Goal: Transaction & Acquisition: Purchase product/service

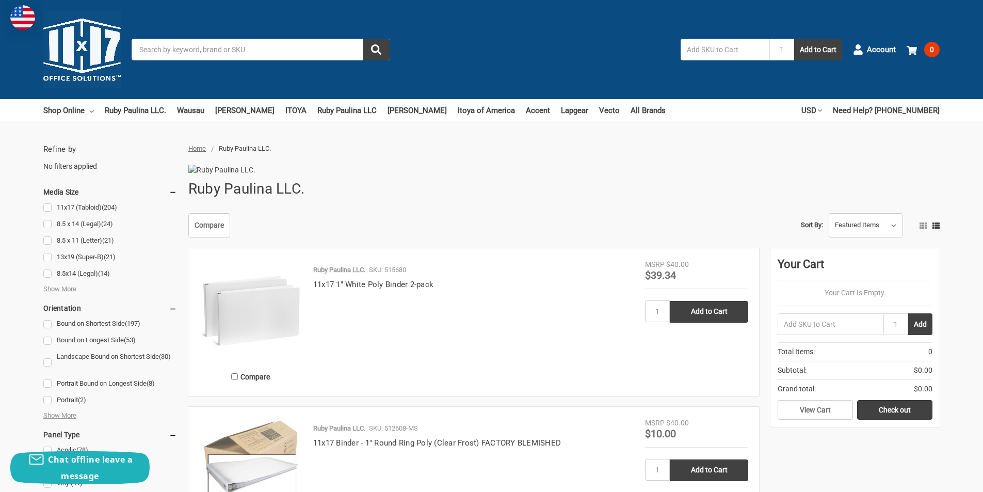
click at [715, 57] on input "text" at bounding box center [725, 50] width 89 height 22
type input "517980"
click at [794, 39] on button "Add to Cart" at bounding box center [818, 50] width 48 height 22
click at [725, 54] on input "text" at bounding box center [725, 50] width 89 height 22
click at [45, 209] on link "11x17 (Tabloid) (204)" at bounding box center [110, 208] width 134 height 14
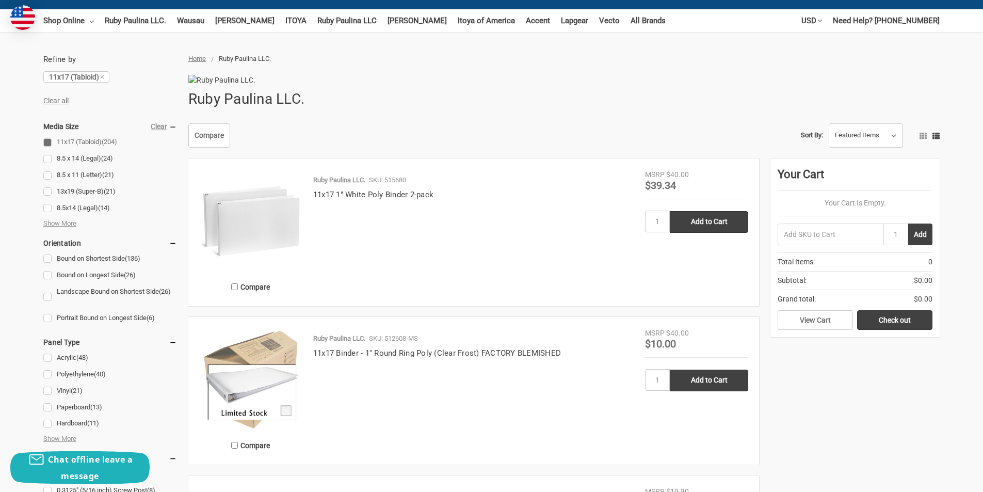
scroll to position [206, 0]
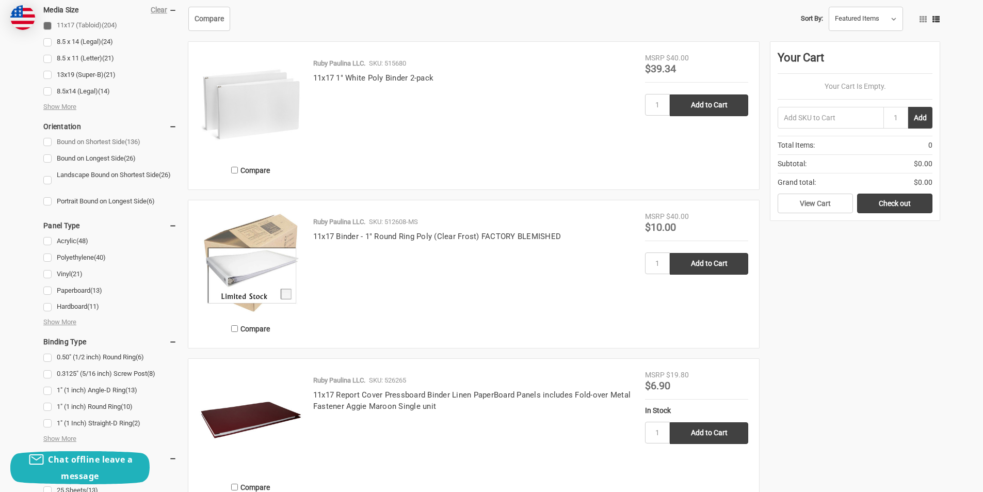
click at [46, 142] on link "Bound on Shortest Side (136)" at bounding box center [110, 142] width 134 height 14
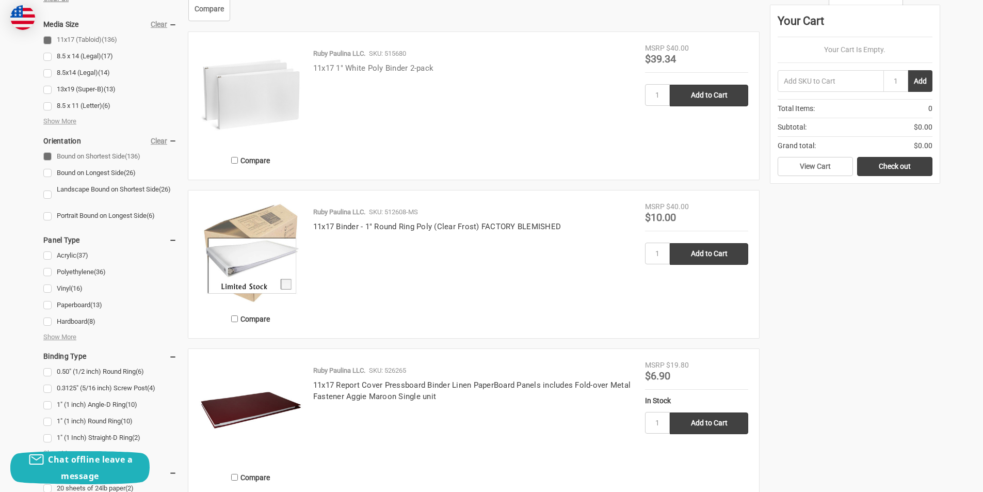
scroll to position [310, 0]
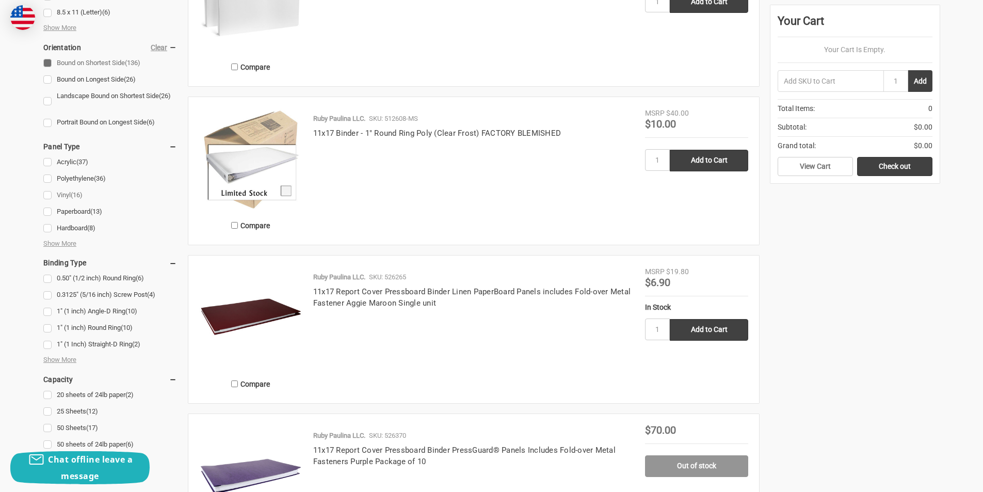
click at [45, 196] on link "Vinyl (16)" at bounding box center [110, 195] width 134 height 14
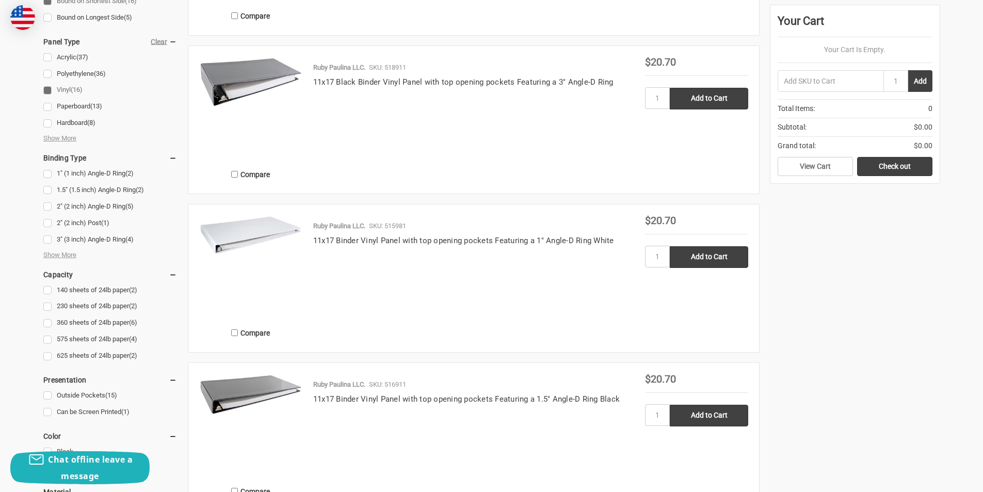
scroll to position [361, 0]
click at [50, 204] on link "2" (2 inch) Angle-D Ring (5)" at bounding box center [110, 206] width 134 height 14
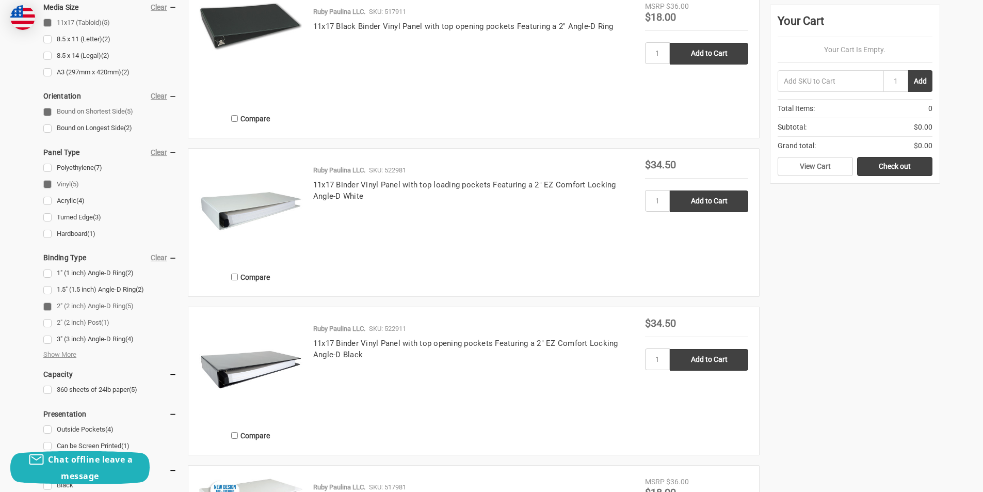
scroll to position [310, 0]
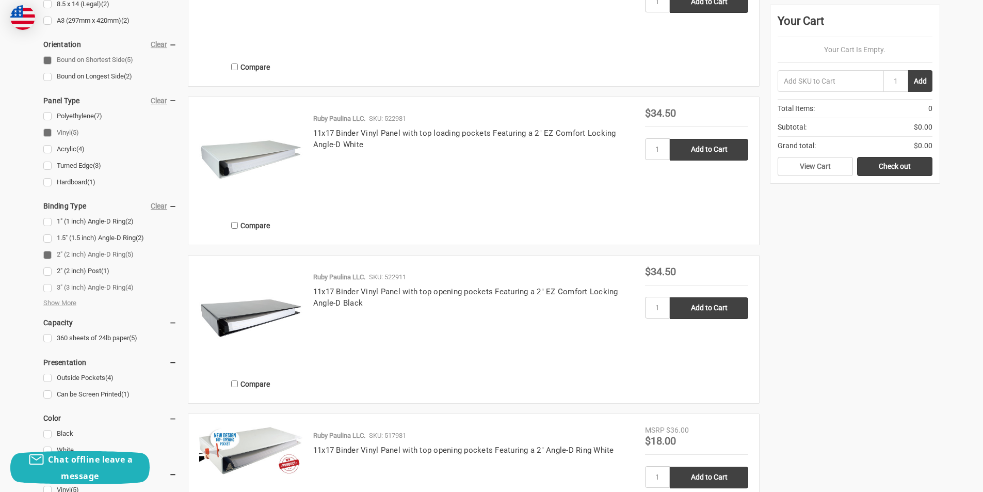
click at [51, 286] on link "3" (3 inch) Angle-D Ring (4)" at bounding box center [110, 288] width 134 height 14
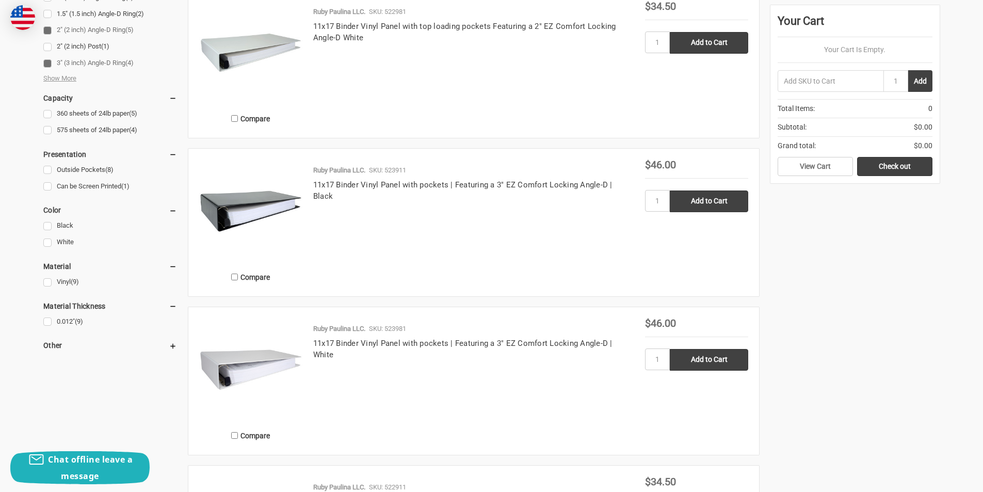
scroll to position [516, 0]
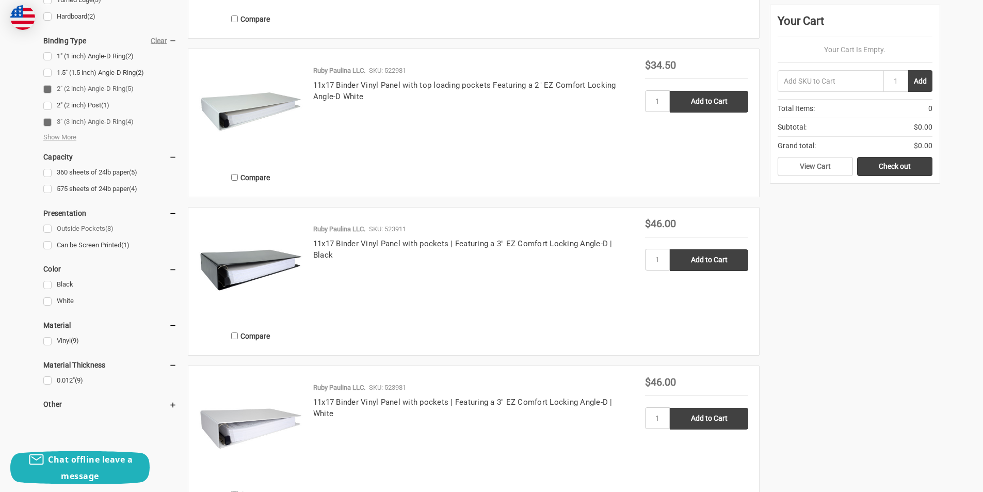
click at [49, 227] on link "Outside Pockets (8)" at bounding box center [110, 229] width 134 height 14
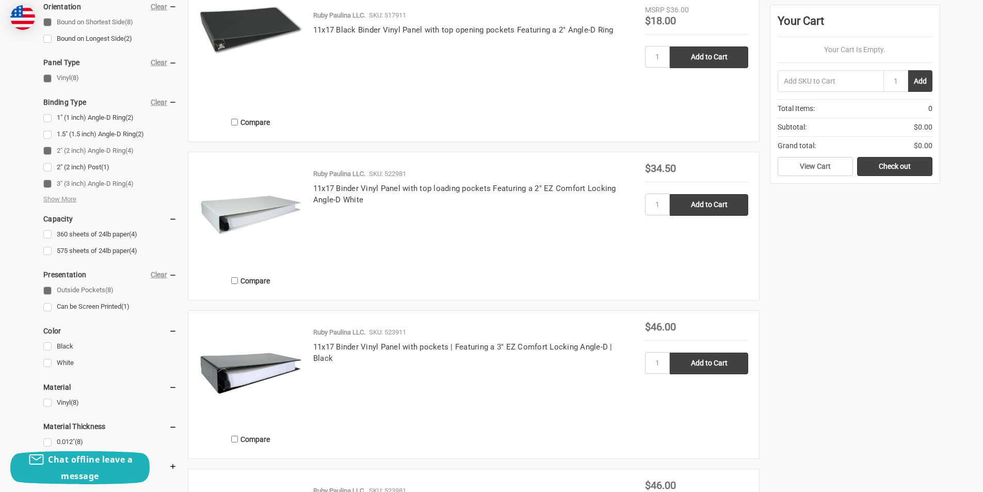
scroll to position [361, 0]
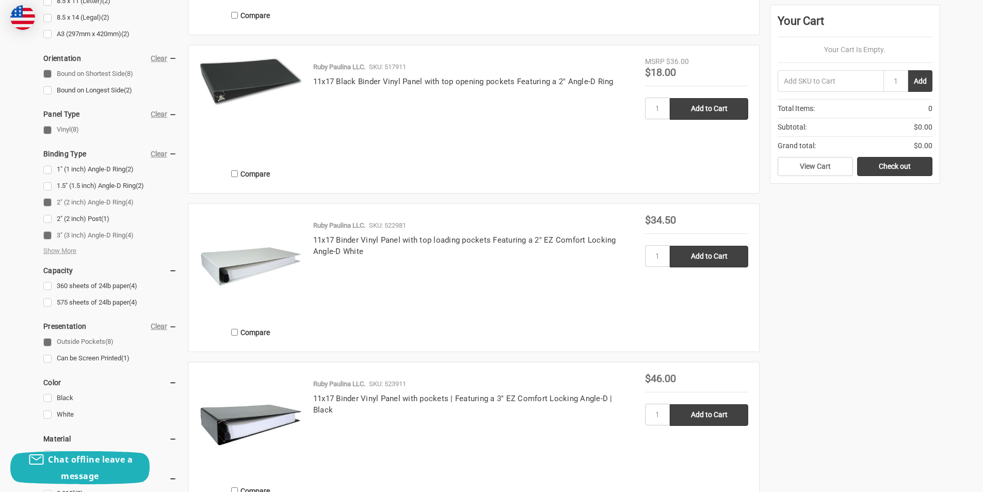
click at [232, 96] on img at bounding box center [250, 81] width 103 height 51
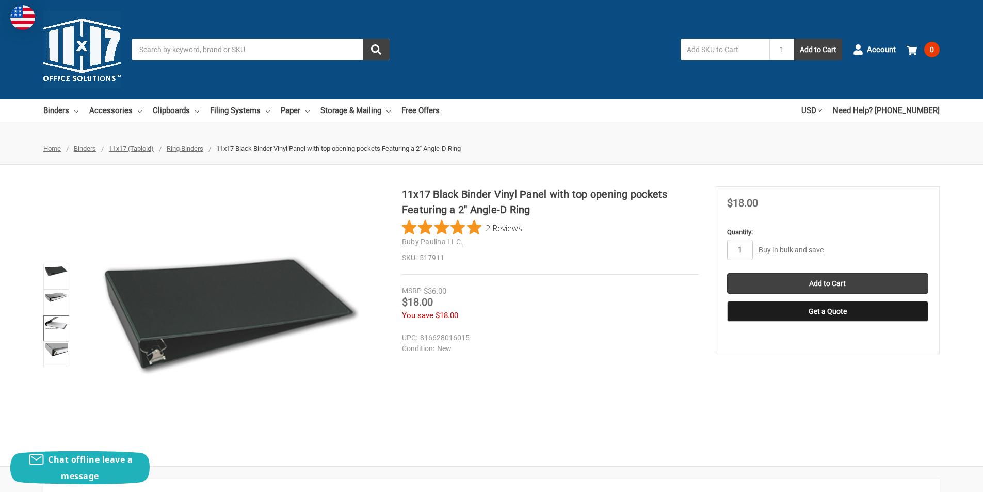
click at [57, 325] on img at bounding box center [56, 323] width 23 height 12
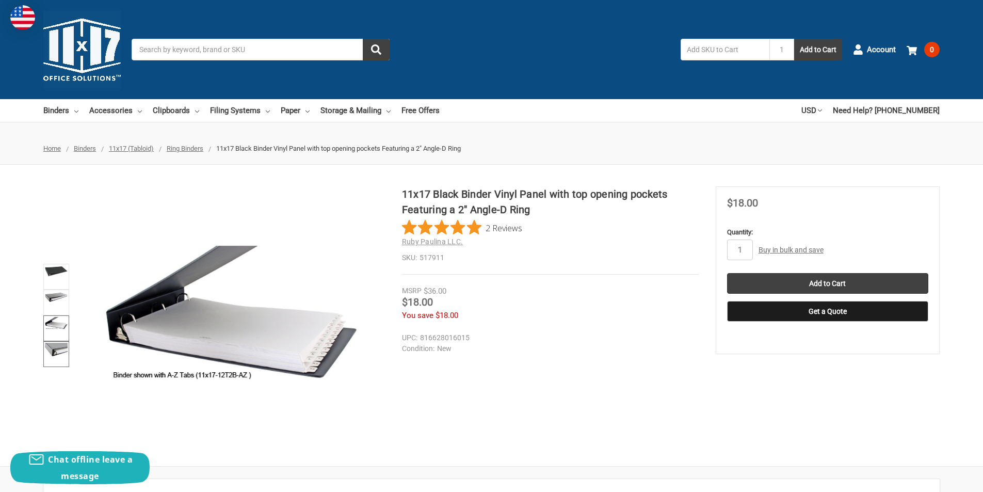
click at [58, 355] on img at bounding box center [56, 350] width 23 height 14
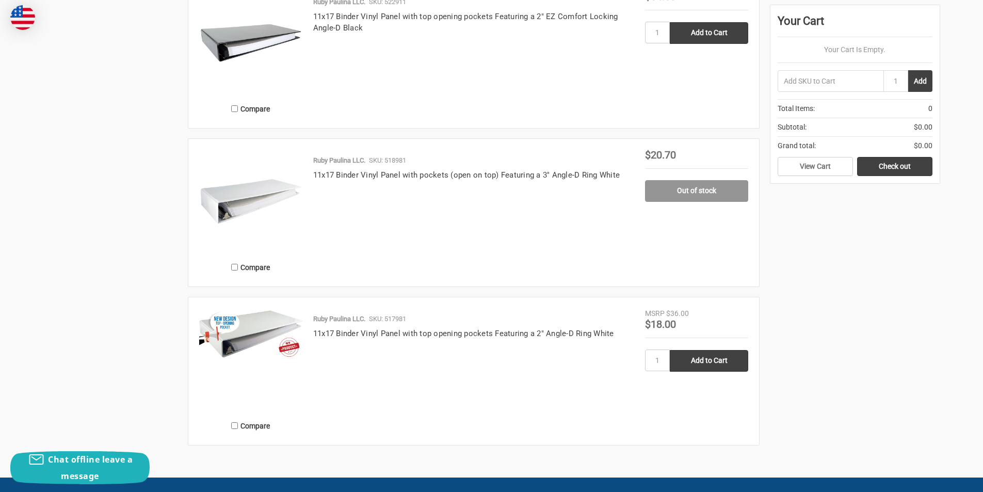
scroll to position [1084, 0]
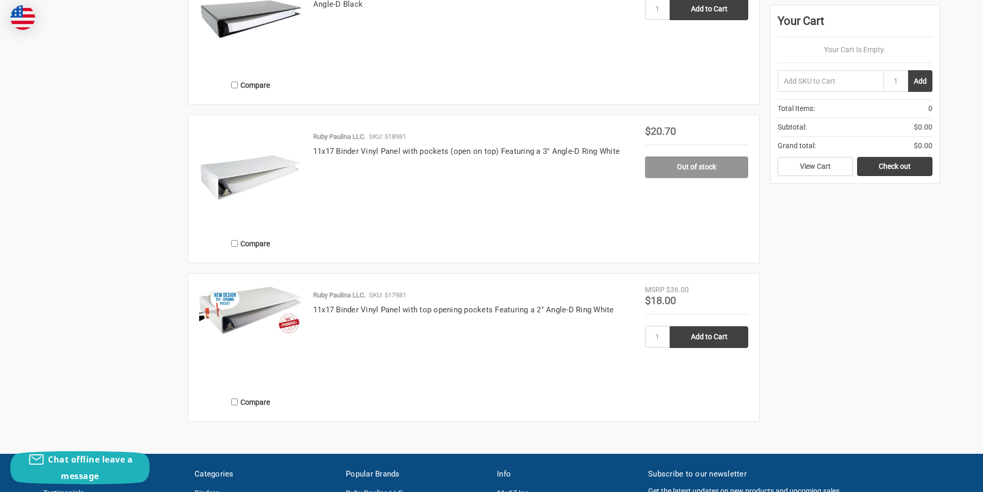
click at [261, 316] on img at bounding box center [250, 310] width 103 height 52
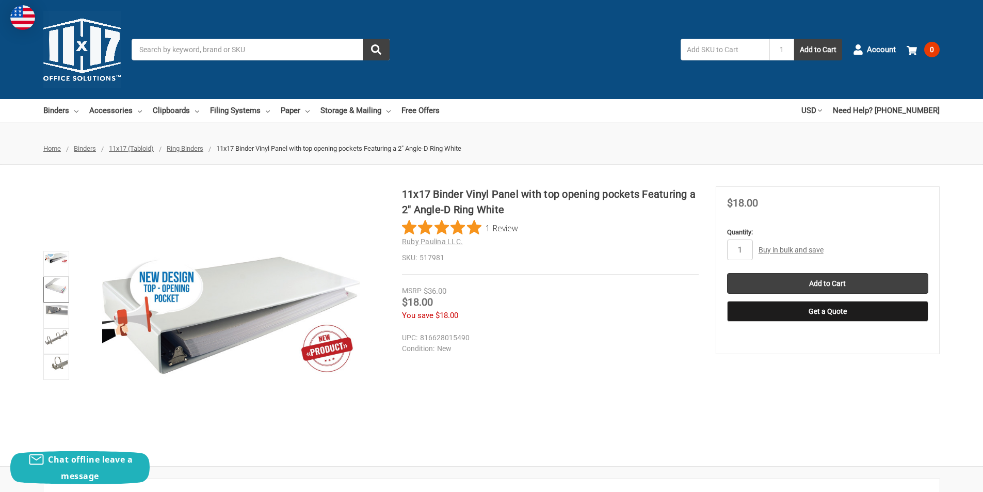
click at [52, 290] on img at bounding box center [56, 285] width 23 height 15
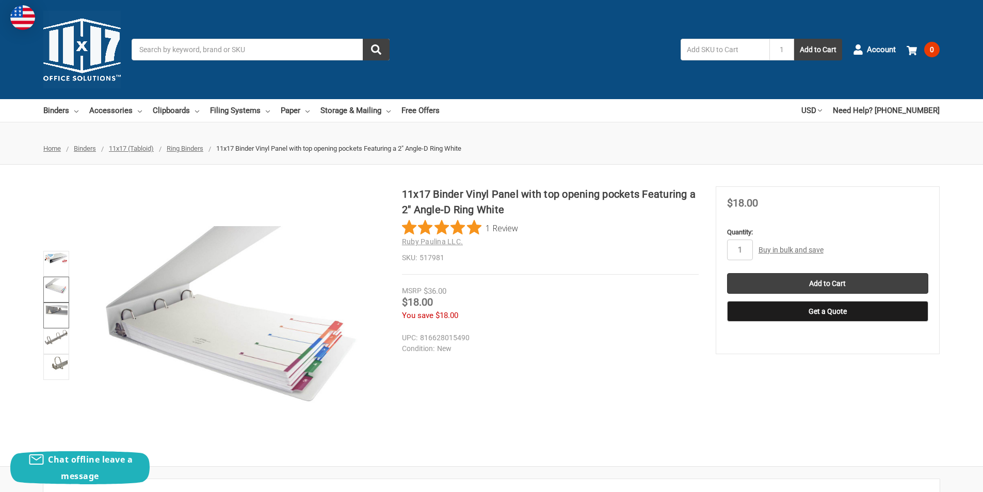
click at [53, 310] on img at bounding box center [56, 310] width 23 height 11
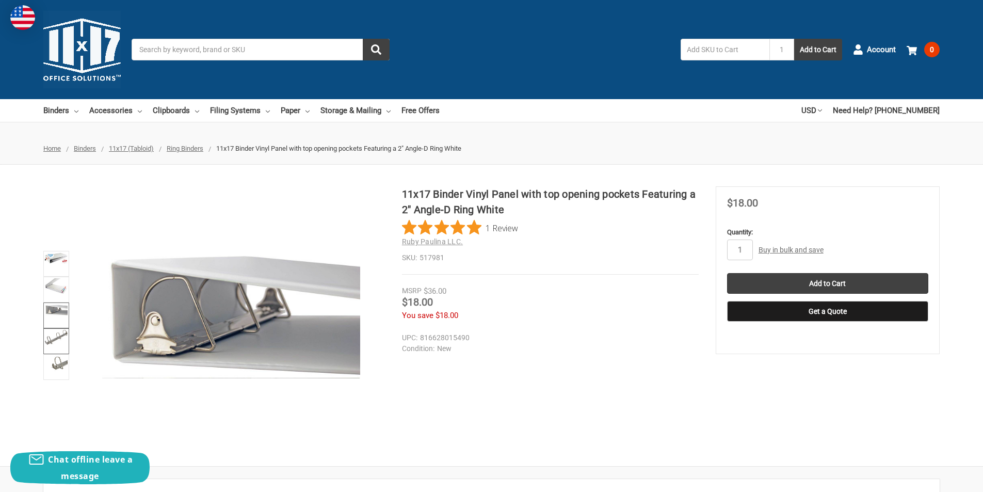
click at [55, 340] on img at bounding box center [56, 337] width 23 height 15
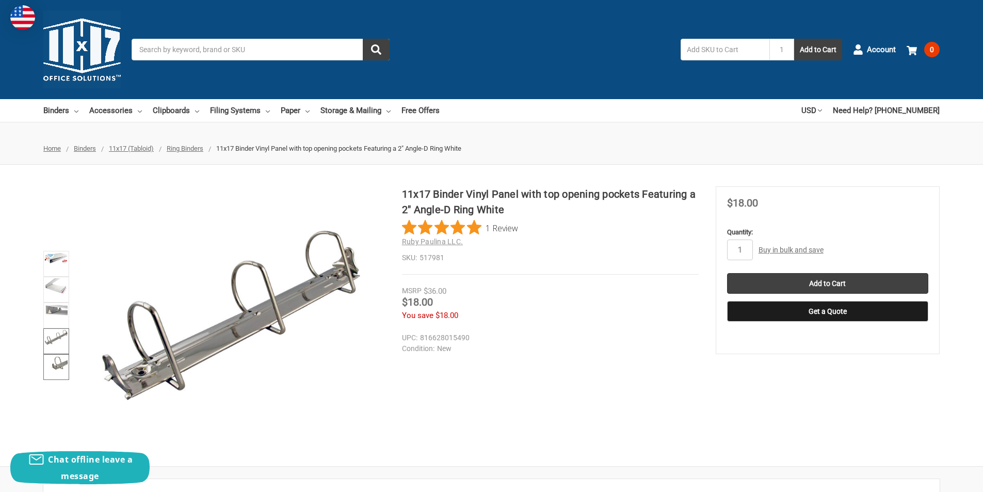
click at [57, 362] on img at bounding box center [56, 363] width 23 height 15
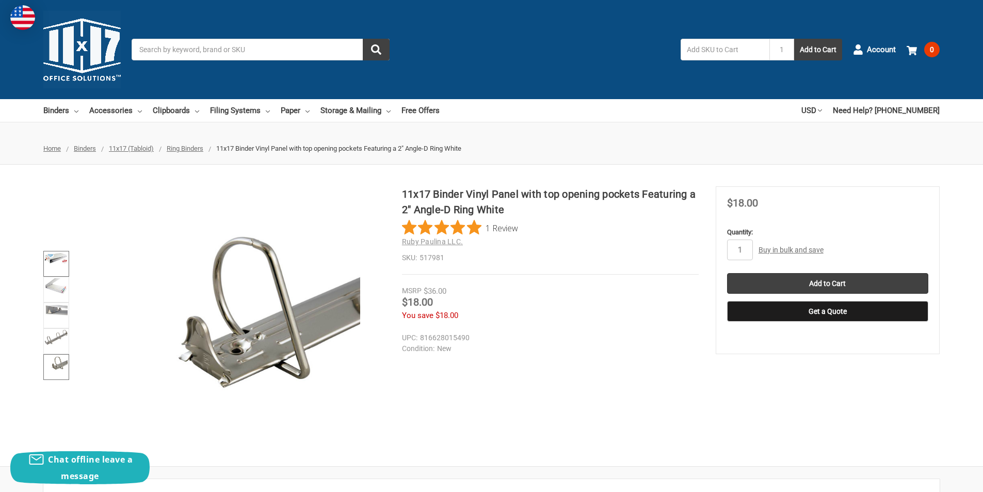
click at [60, 256] on img at bounding box center [56, 257] width 23 height 11
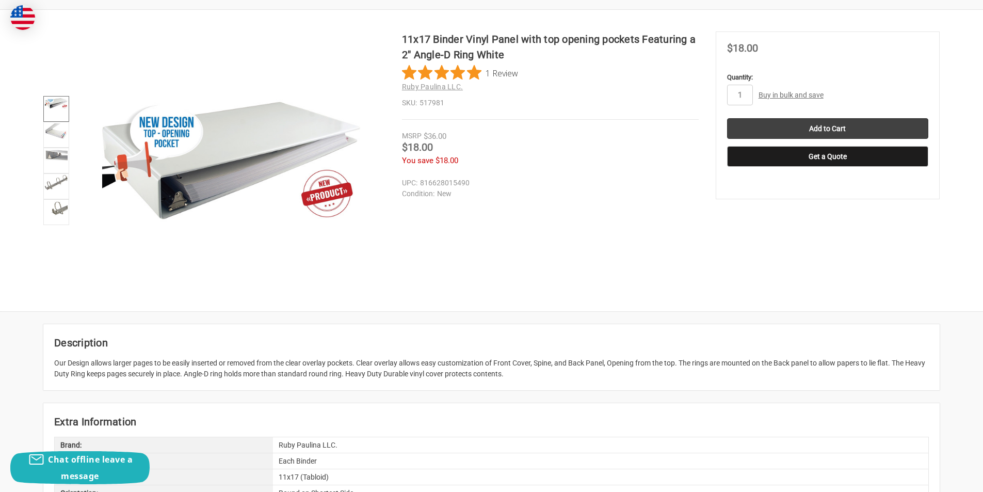
scroll to position [103, 0]
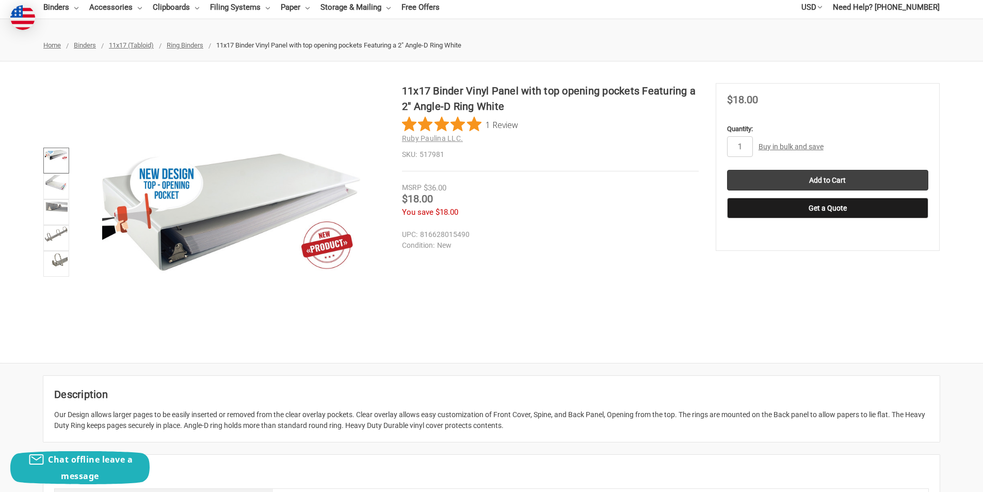
click at [799, 146] on link "Buy in bulk and save" at bounding box center [791, 146] width 65 height 8
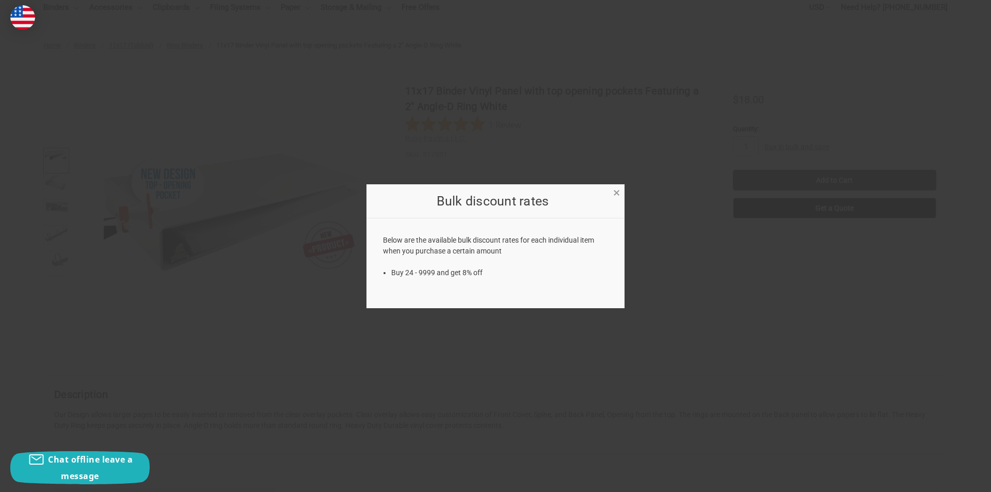
click at [619, 193] on span "×" at bounding box center [616, 192] width 7 height 15
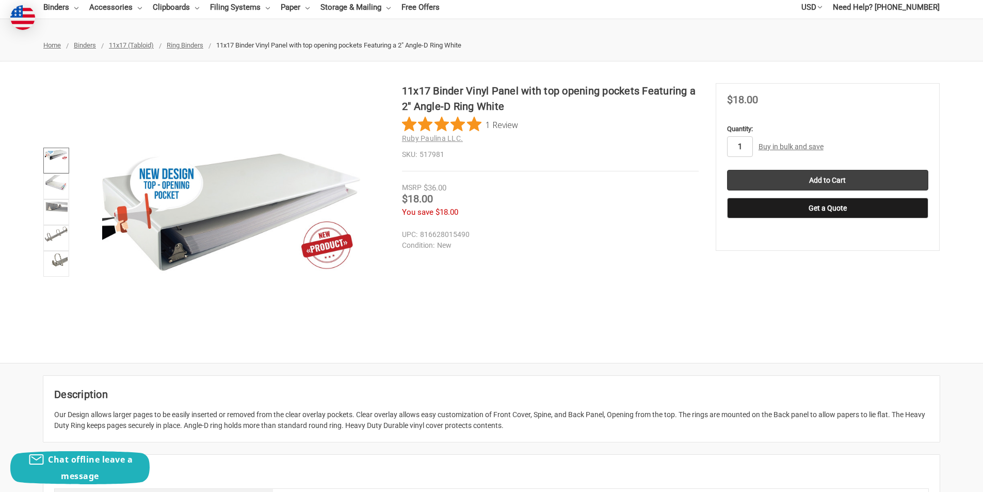
click at [744, 148] on input "1" at bounding box center [740, 146] width 26 height 21
drag, startPoint x: 749, startPoint y: 148, endPoint x: 732, endPoint y: 150, distance: 17.2
click at [732, 150] on input "12" at bounding box center [740, 146] width 26 height 21
type input "24"
click at [752, 175] on input "Add to Cart" at bounding box center [827, 180] width 201 height 21
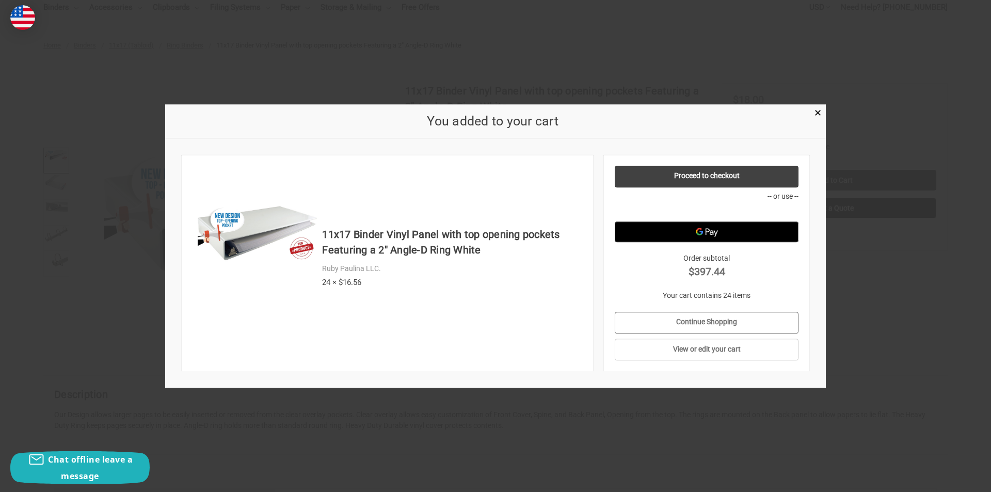
click at [718, 318] on link "Continue Shopping" at bounding box center [707, 323] width 184 height 22
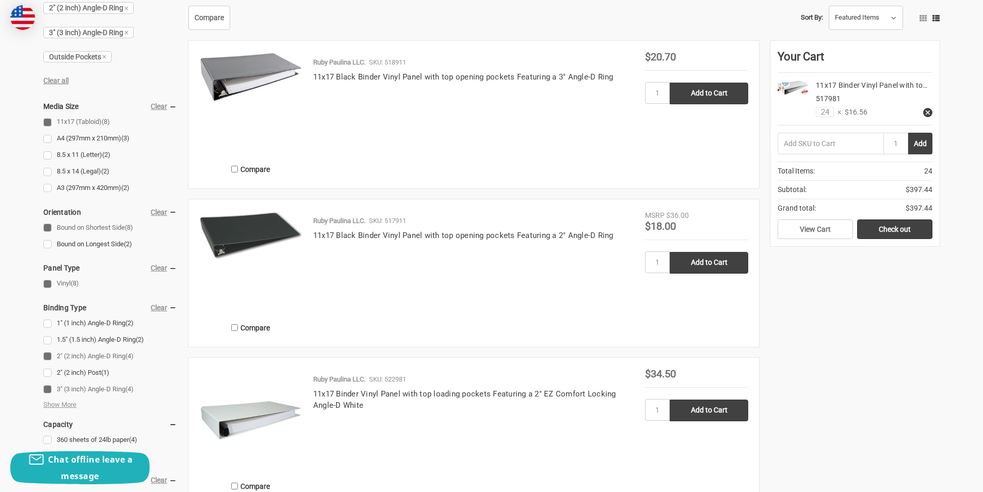
scroll to position [206, 0]
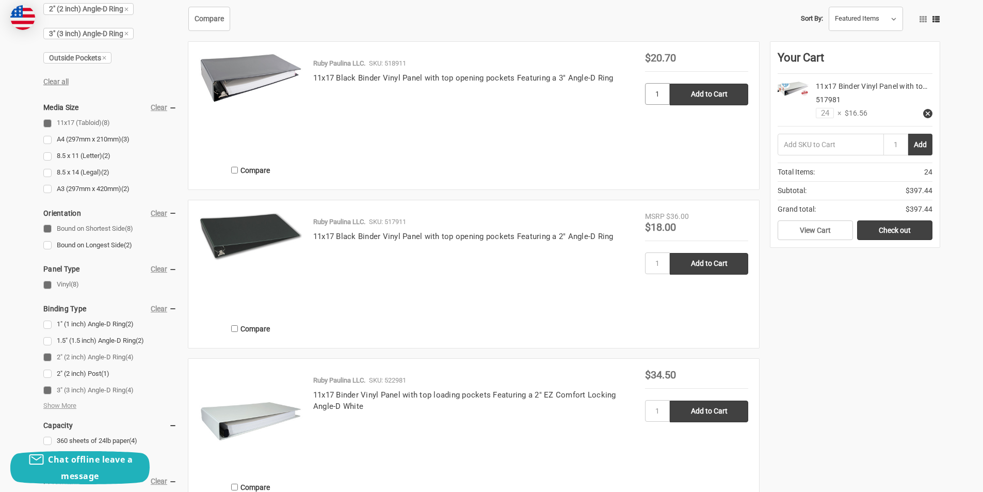
click at [661, 105] on input "1" at bounding box center [657, 94] width 25 height 22
type input "24"
click at [726, 105] on input "Add to Cart" at bounding box center [709, 95] width 78 height 22
type input "Add to Cart"
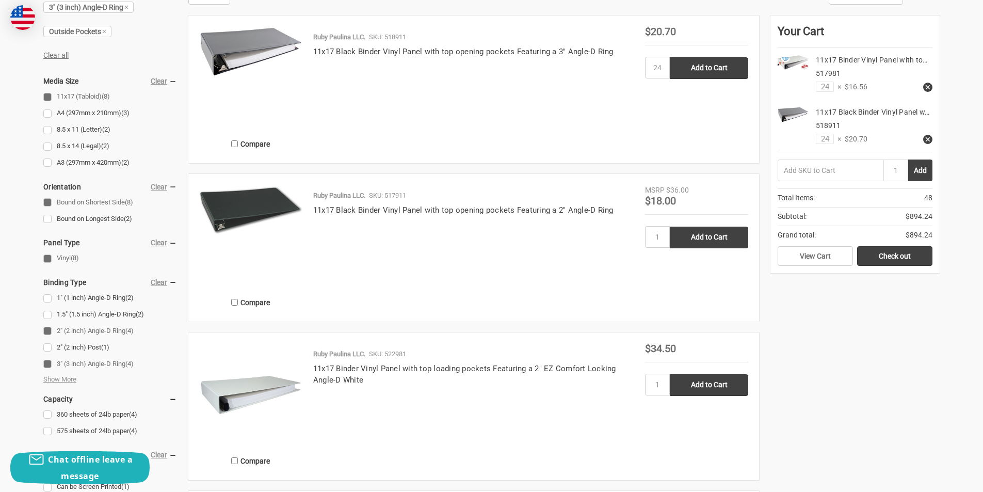
scroll to position [258, 0]
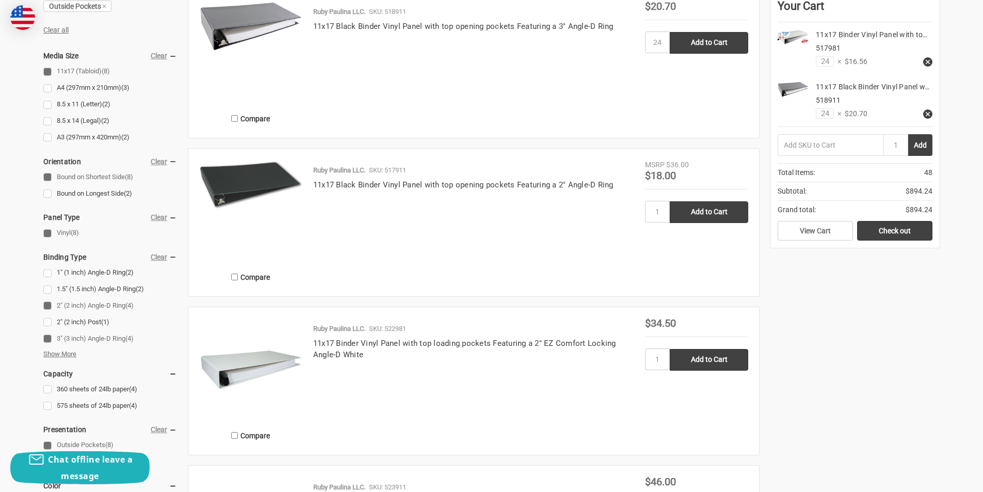
click at [56, 354] on span "Show More" at bounding box center [59, 354] width 33 height 10
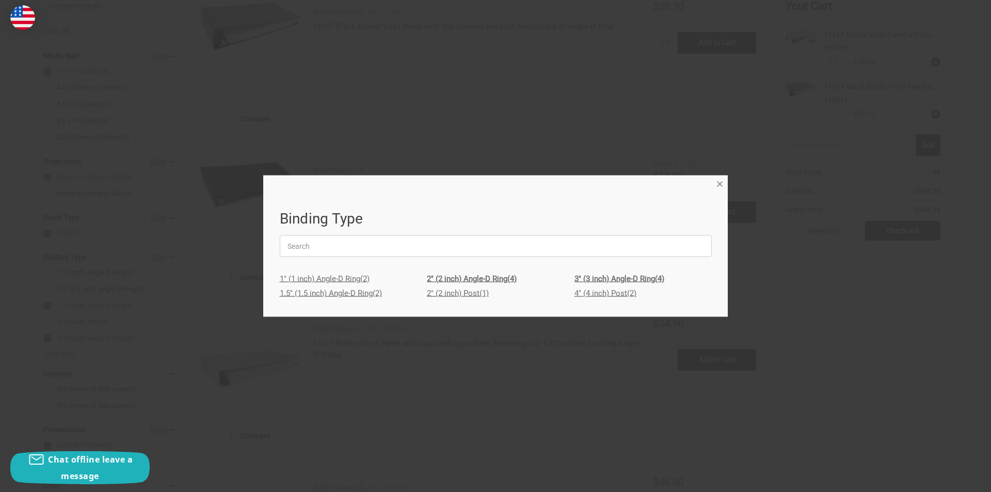
click at [720, 184] on span "×" at bounding box center [719, 184] width 7 height 15
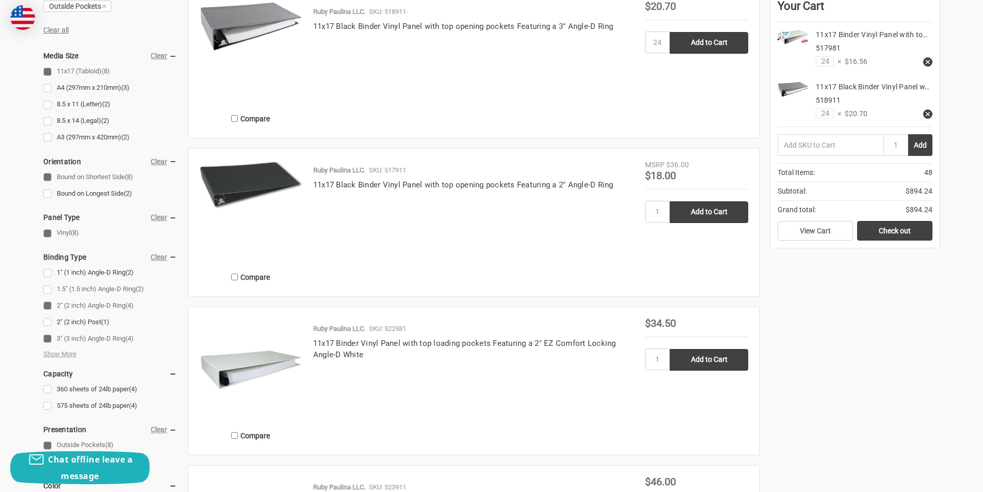
click at [45, 286] on link "1.5" (1.5 inch) Angle-D Ring (2)" at bounding box center [110, 289] width 134 height 14
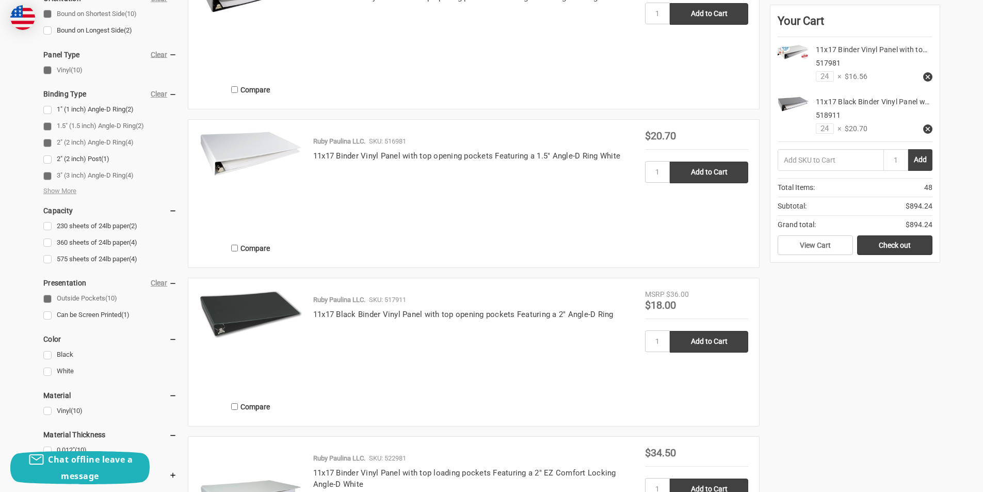
scroll to position [310, 0]
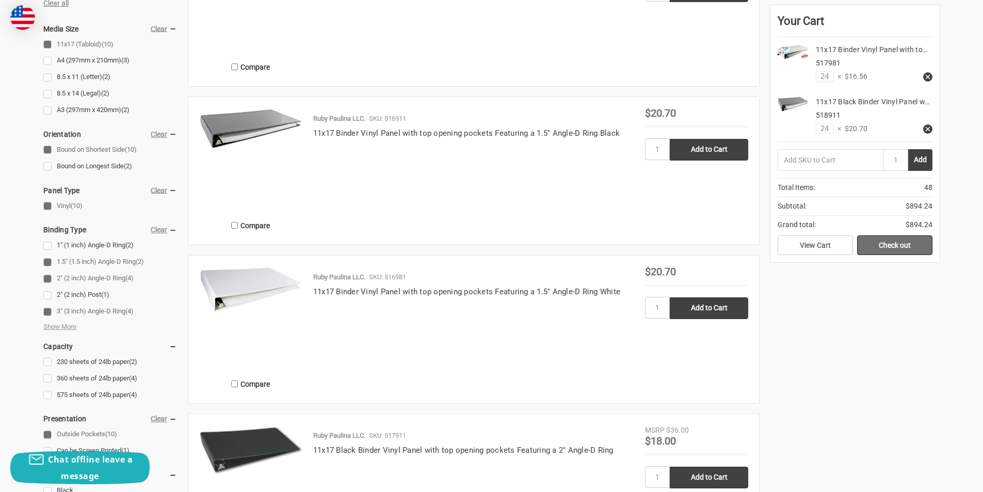
click at [902, 244] on link "Check out" at bounding box center [894, 245] width 75 height 20
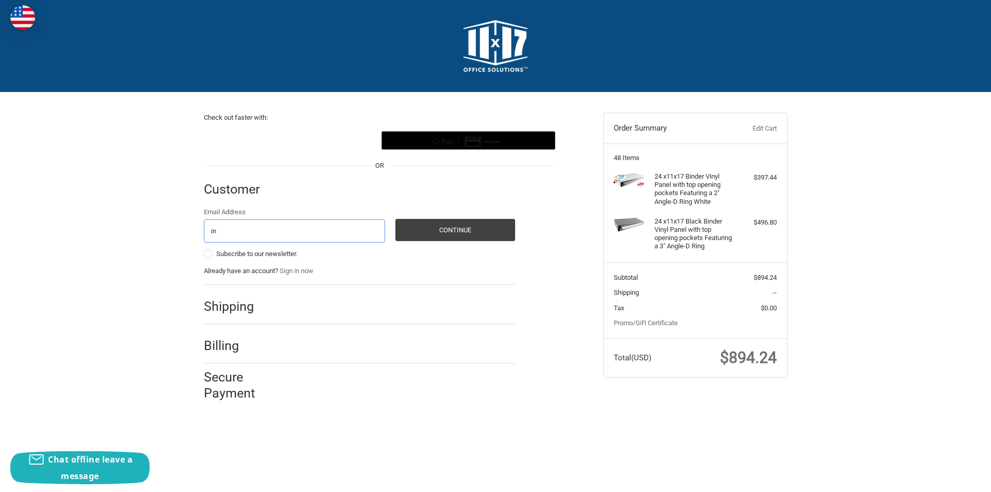
type input "invoices@1220.com"
click at [466, 221] on button "Continue" at bounding box center [455, 230] width 120 height 22
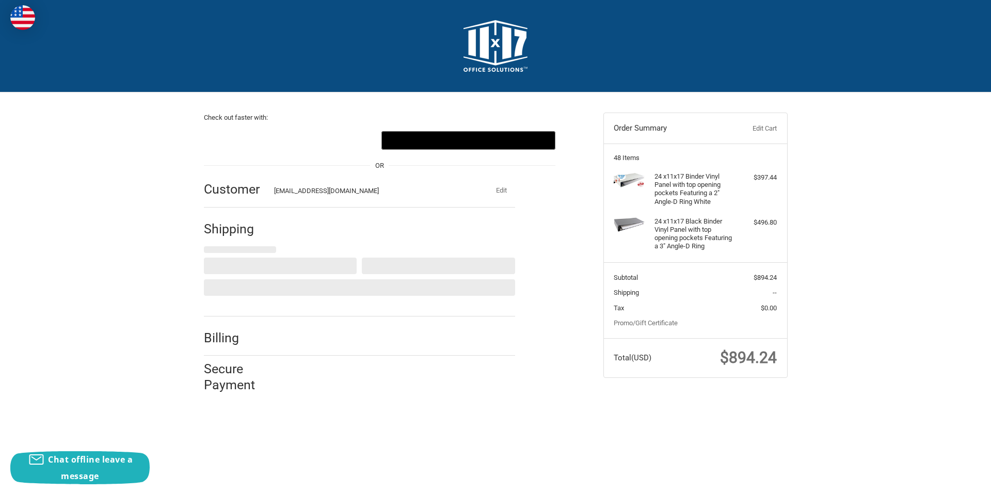
select select "US"
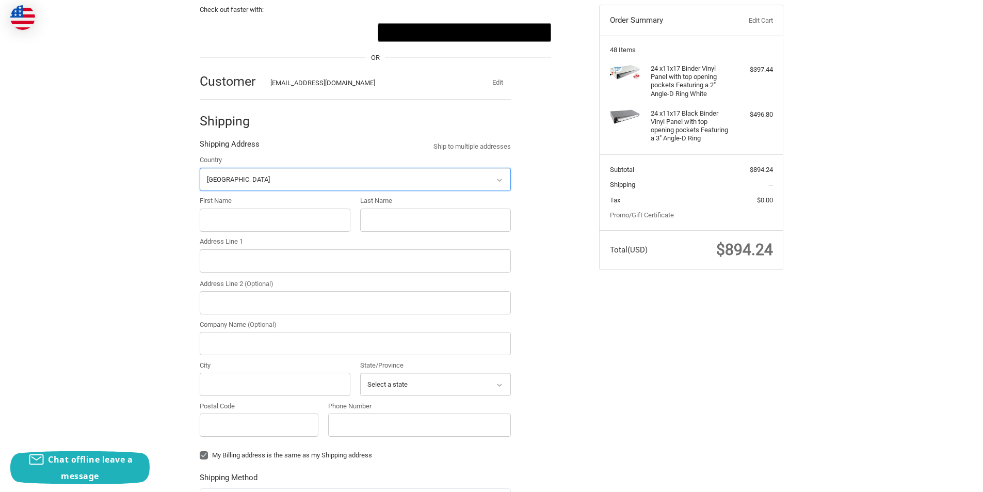
scroll to position [109, 0]
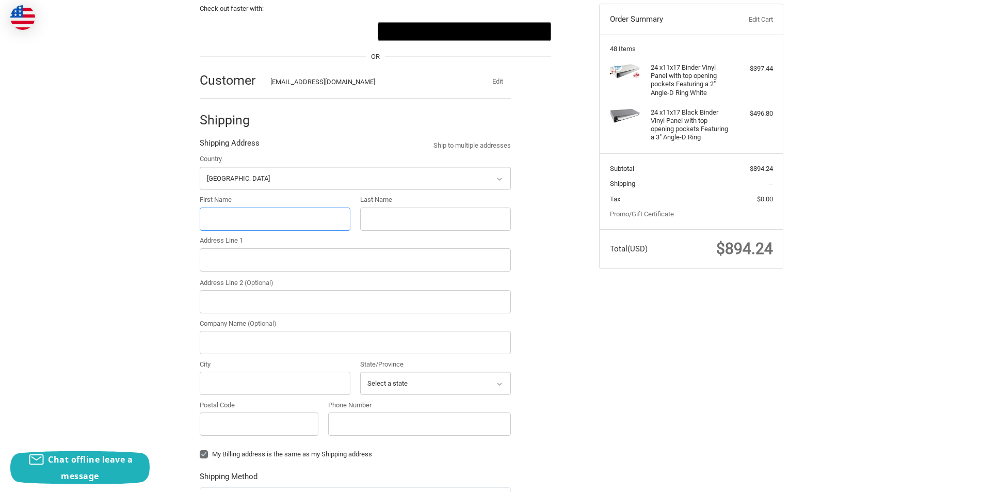
click at [254, 218] on input "First Name" at bounding box center [275, 218] width 151 height 23
type input "Jessica"
type input "Walsh"
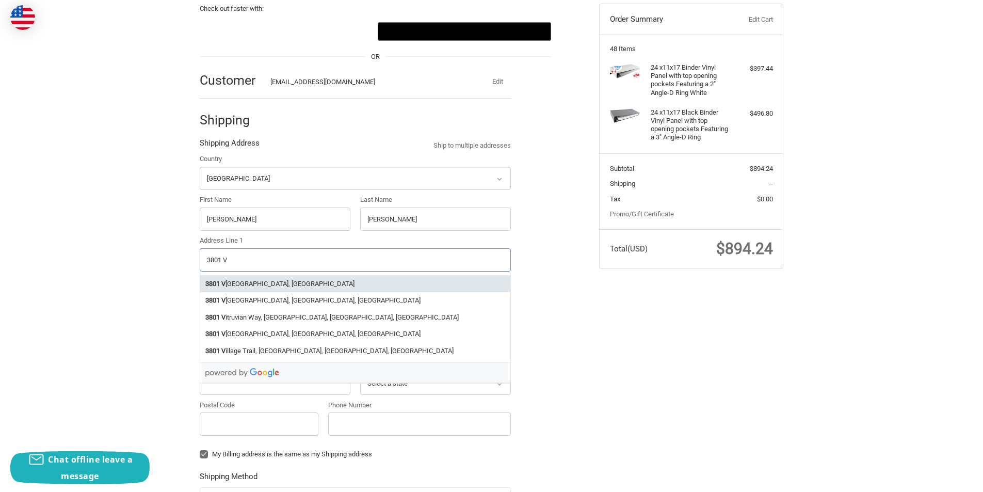
click at [267, 284] on li "3801 V ulcan Drive, Nashville, TN, USA" at bounding box center [355, 283] width 310 height 17
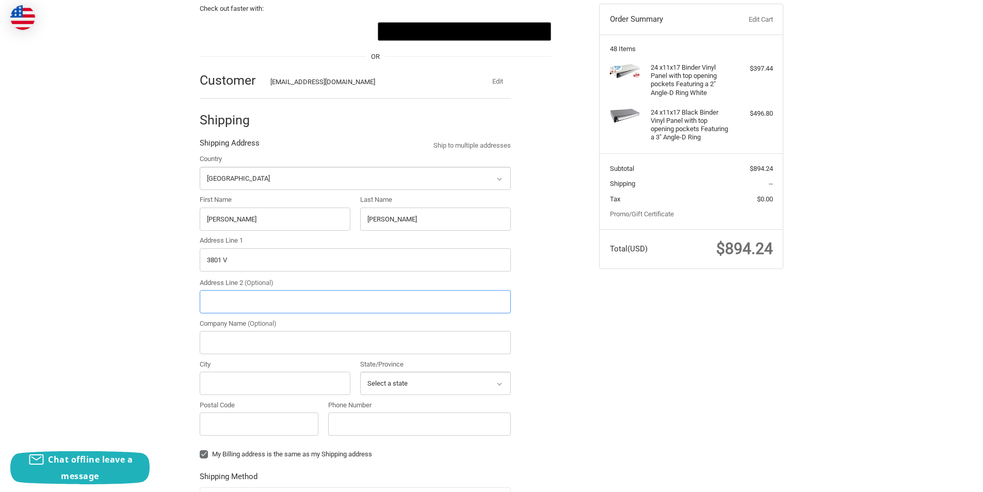
type input "3801 Vulcan Drive"
type input "Nashville"
type input "37211"
select select "TN"
click at [318, 347] on input "Company Name (Optional)" at bounding box center [355, 342] width 311 height 23
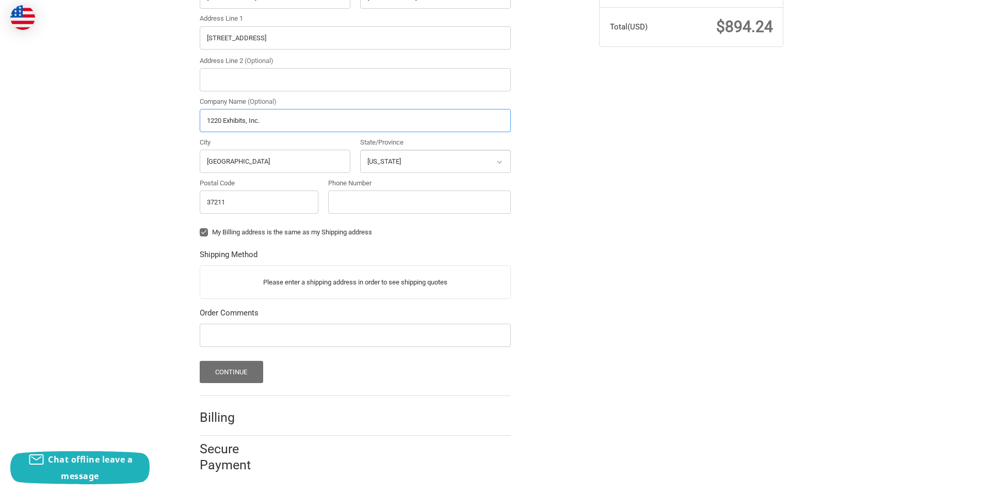
scroll to position [333, 0]
type input "1220 Exhibits, Inc."
click at [226, 373] on button "Continue" at bounding box center [231, 369] width 63 height 22
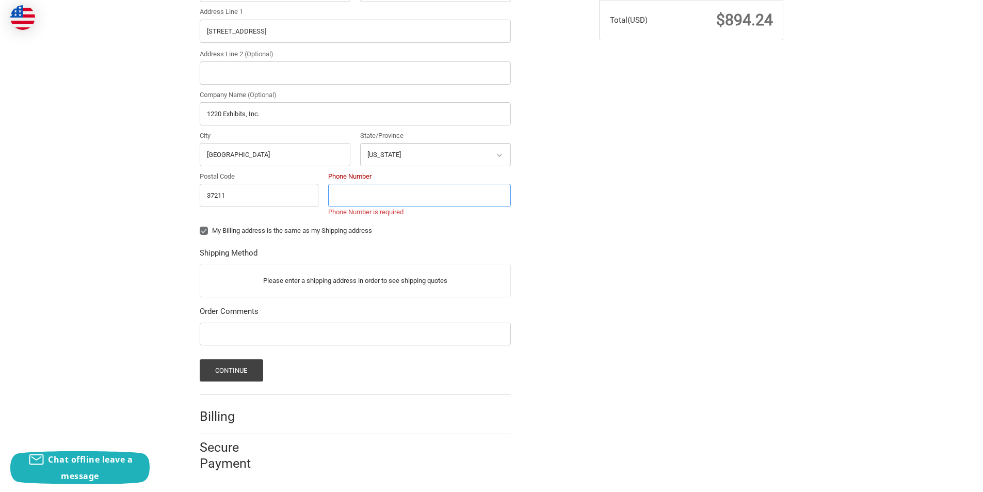
scroll to position [339, 0]
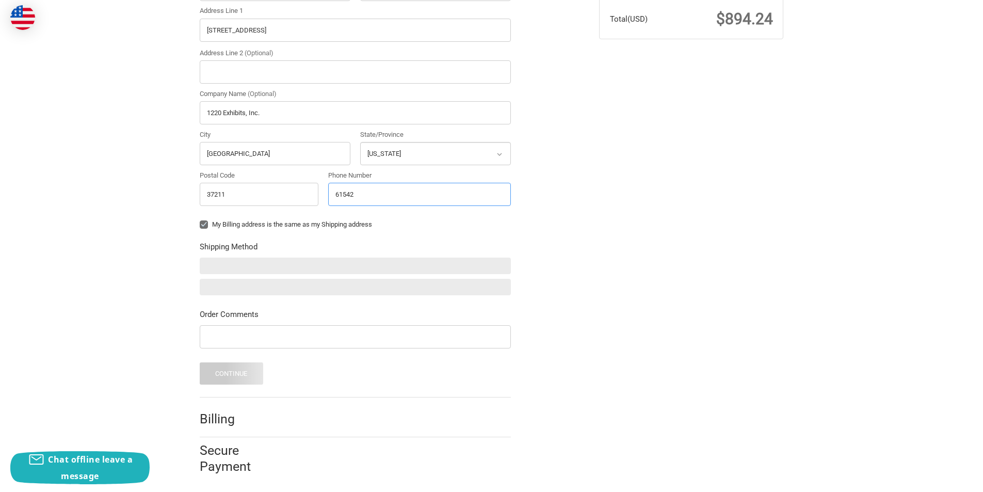
type input "615425"
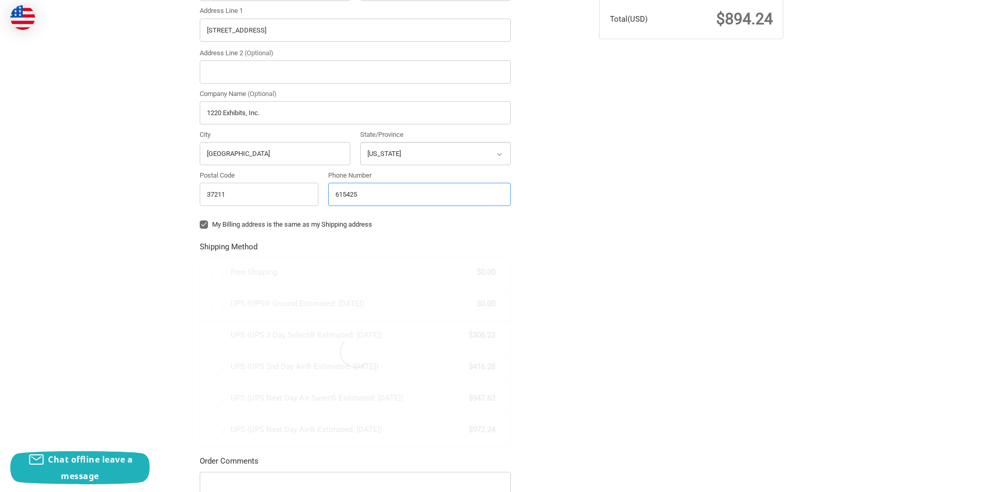
radio input "true"
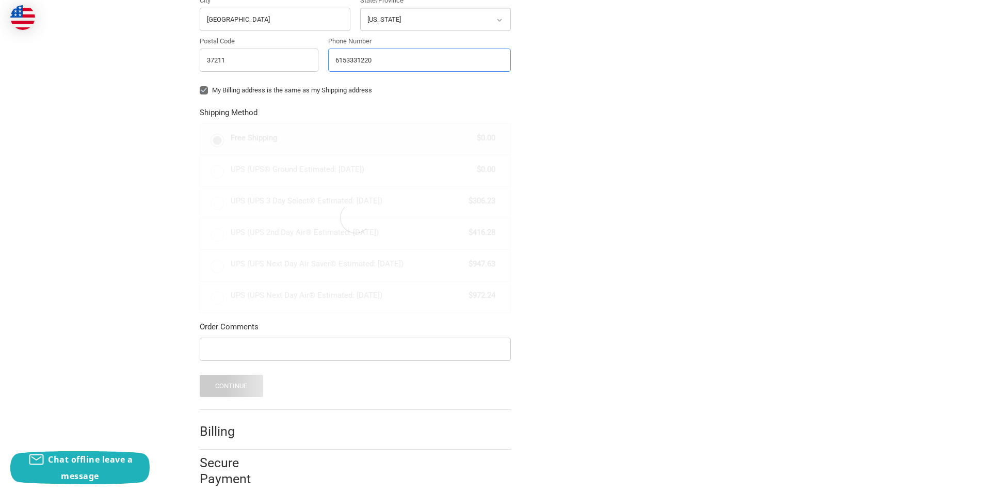
scroll to position [489, 0]
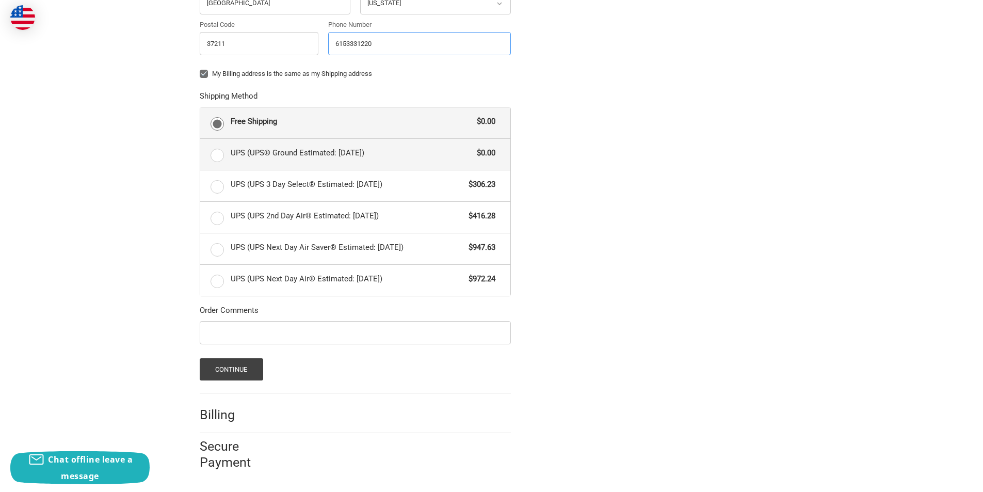
type input "6153331220"
click at [220, 151] on label "UPS (UPS® Ground Estimated: Fri, Oct 17) $0.00" at bounding box center [355, 154] width 310 height 31
click at [201, 139] on input "UPS (UPS® Ground Estimated: Fri, Oct 17) $0.00" at bounding box center [200, 139] width 1 height 1
radio input "true"
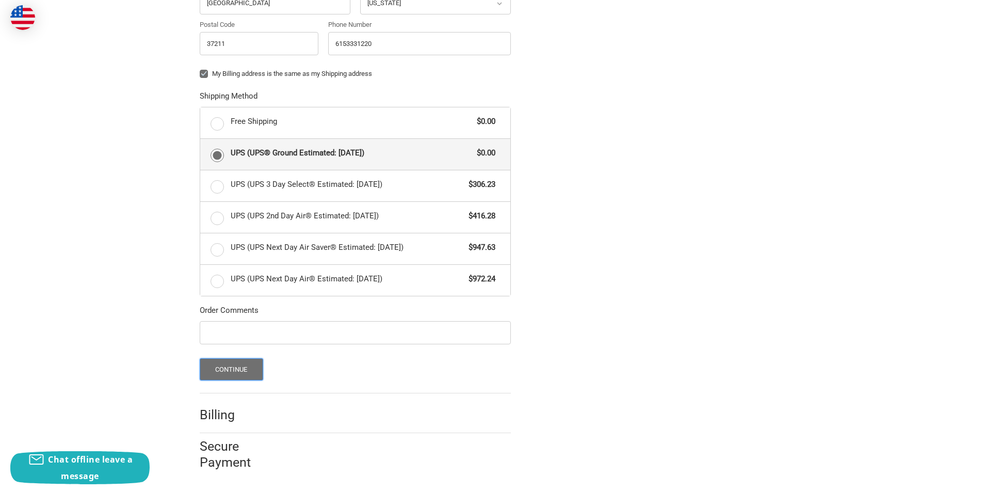
click at [242, 367] on button "Continue" at bounding box center [231, 369] width 63 height 22
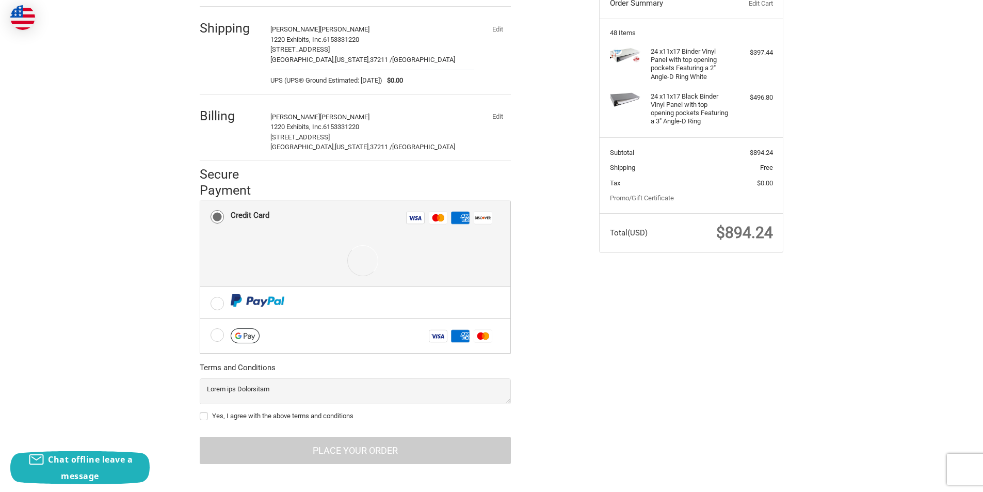
scroll to position [131, 0]
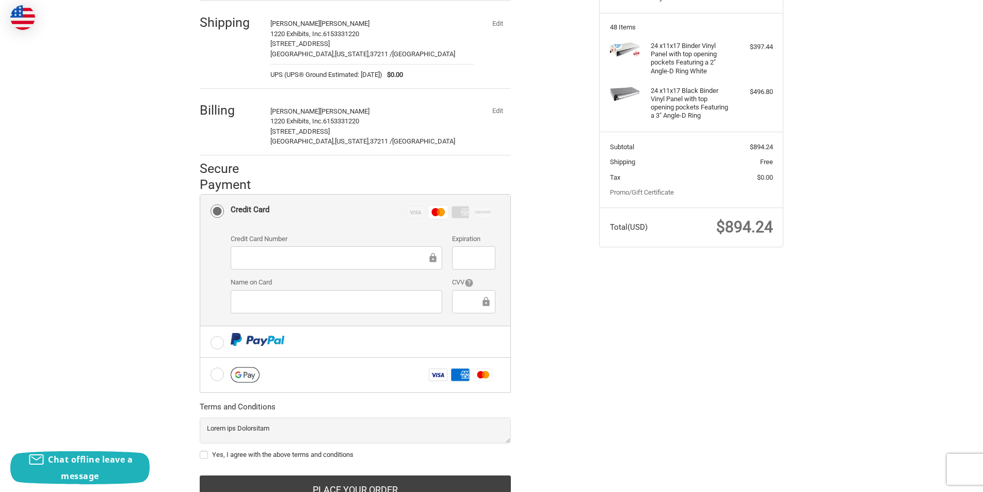
click at [267, 296] on iframe at bounding box center [336, 302] width 197 height 12
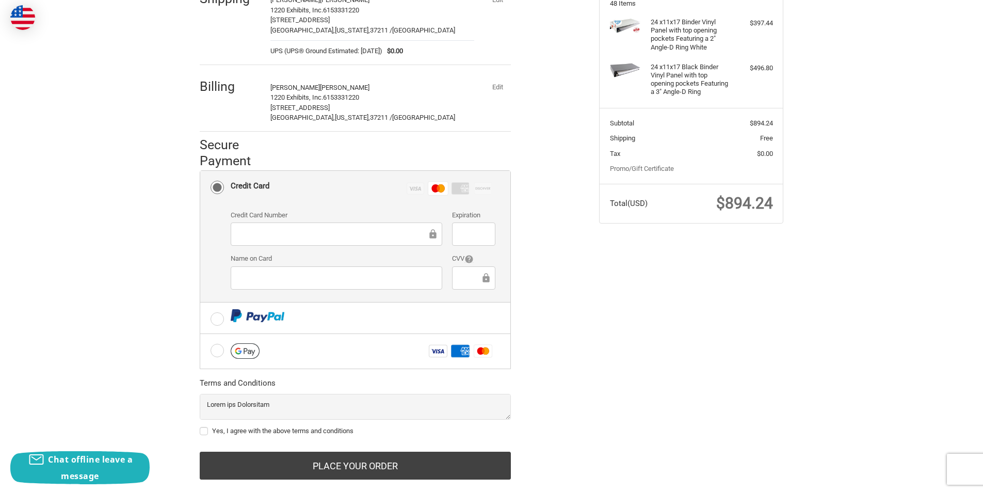
scroll to position [175, 0]
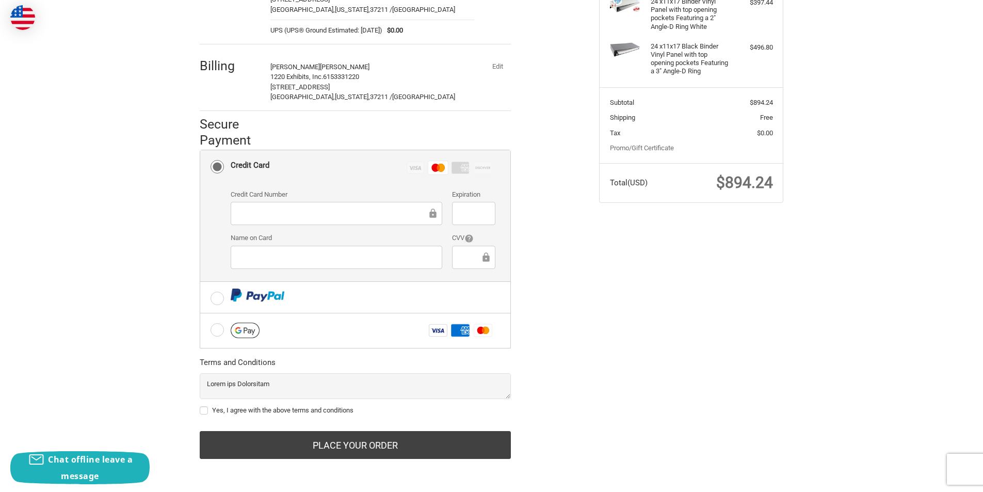
click at [206, 409] on label "Yes, I agree with the above terms and conditions" at bounding box center [355, 410] width 311 height 8
click at [200, 406] on input "Yes, I agree with the above terms and conditions" at bounding box center [200, 405] width 1 height 1
checkbox input "true"
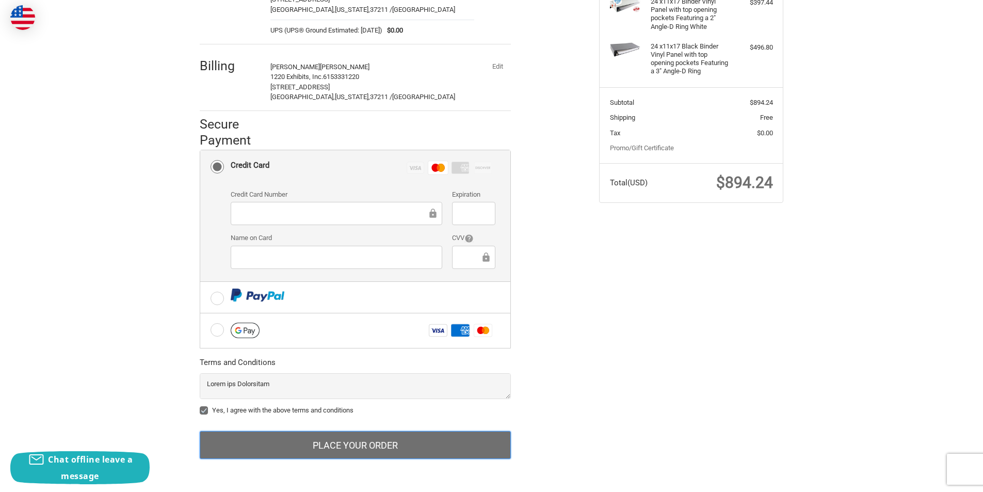
click at [325, 444] on button "Place Your Order" at bounding box center [355, 445] width 311 height 28
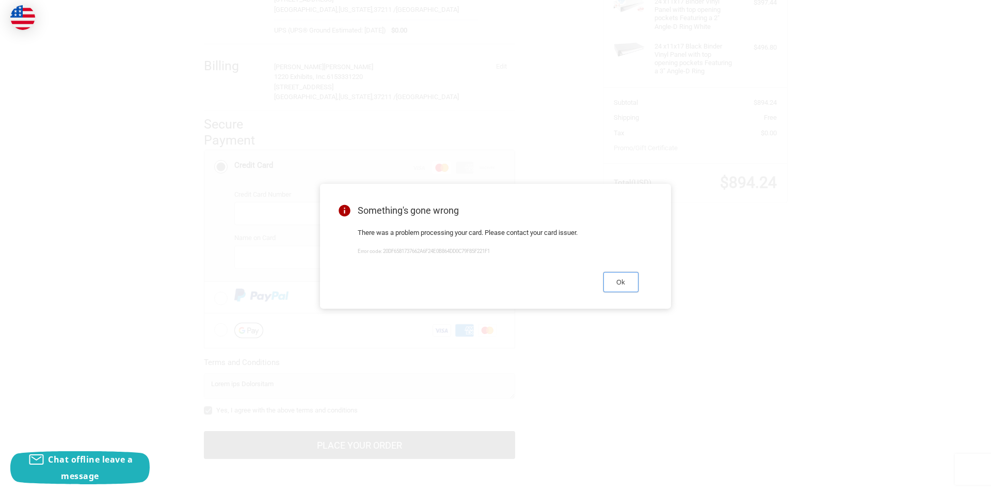
click at [623, 287] on button "Ok" at bounding box center [620, 282] width 35 height 20
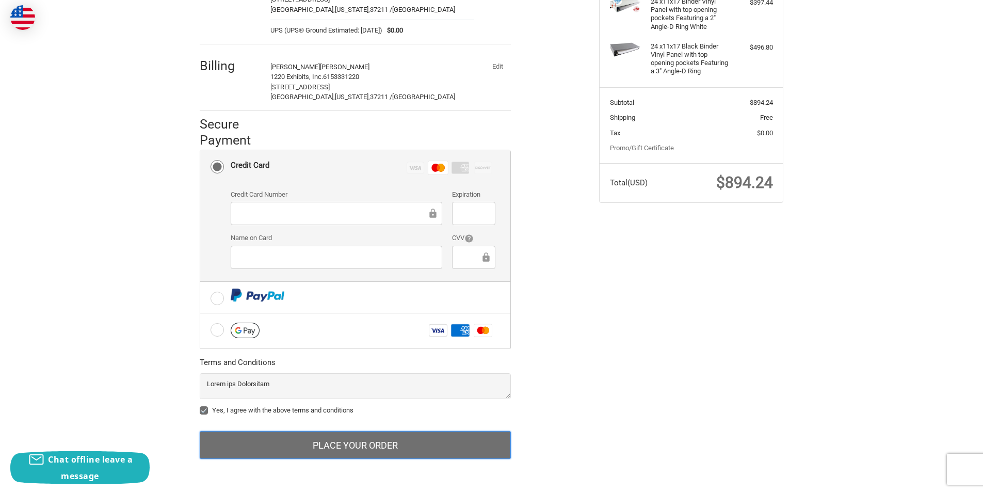
click at [327, 455] on button "Place Your Order" at bounding box center [355, 445] width 311 height 28
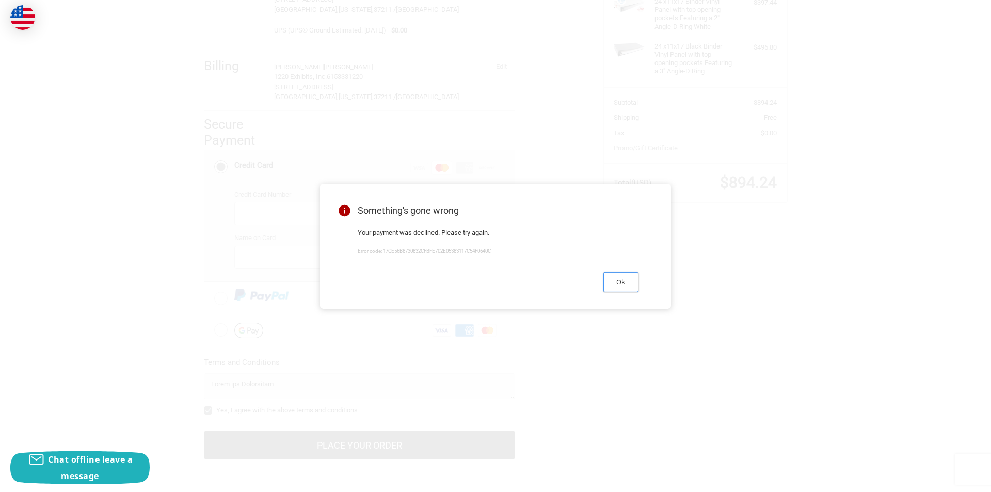
click at [617, 285] on button "Ok" at bounding box center [620, 282] width 35 height 20
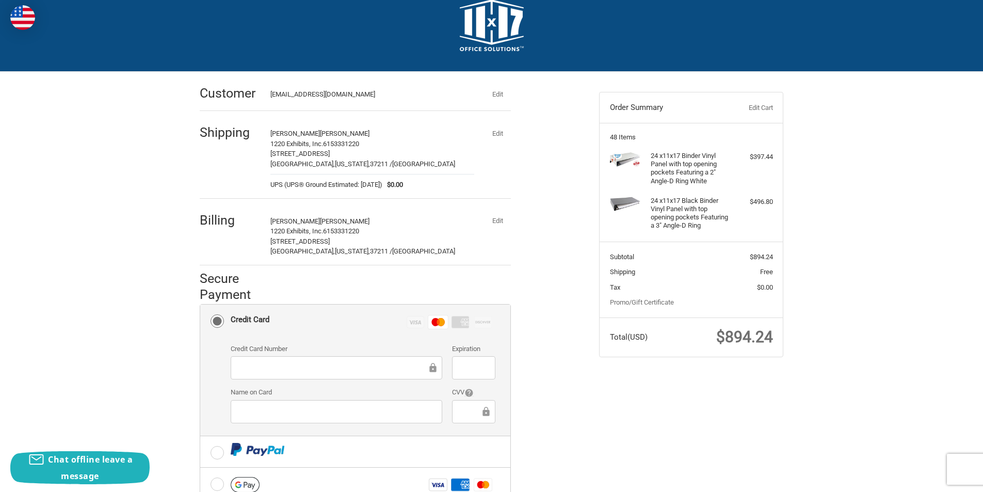
scroll to position [72, 0]
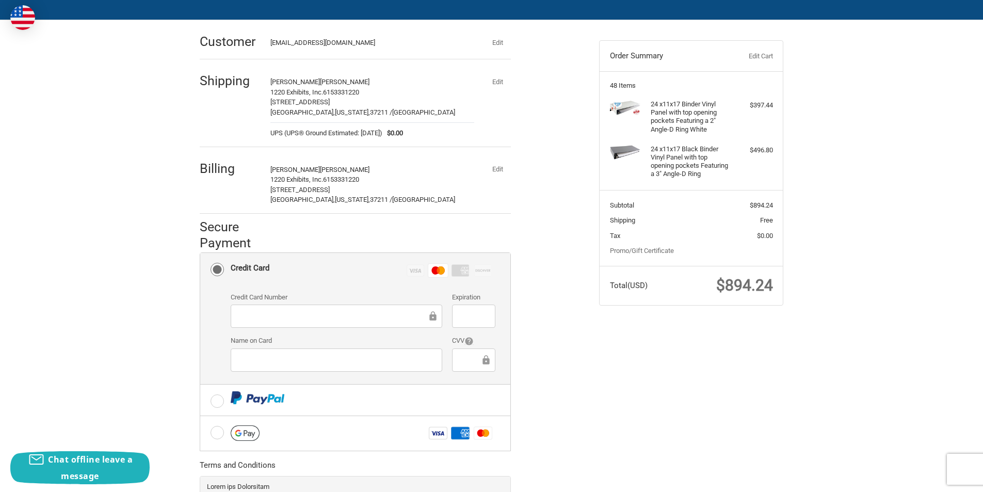
click at [675, 367] on div "Check out faster with: @import url(//fonts.googleapis.com/css?family=Google+San…" at bounding box center [491, 302] width 619 height 564
click at [214, 271] on label "Credit Card Visa Master Amex Discover" at bounding box center [355, 270] width 310 height 35
click at [201, 253] on input "Credit Card Visa Master Amex Discover" at bounding box center [200, 253] width 1 height 1
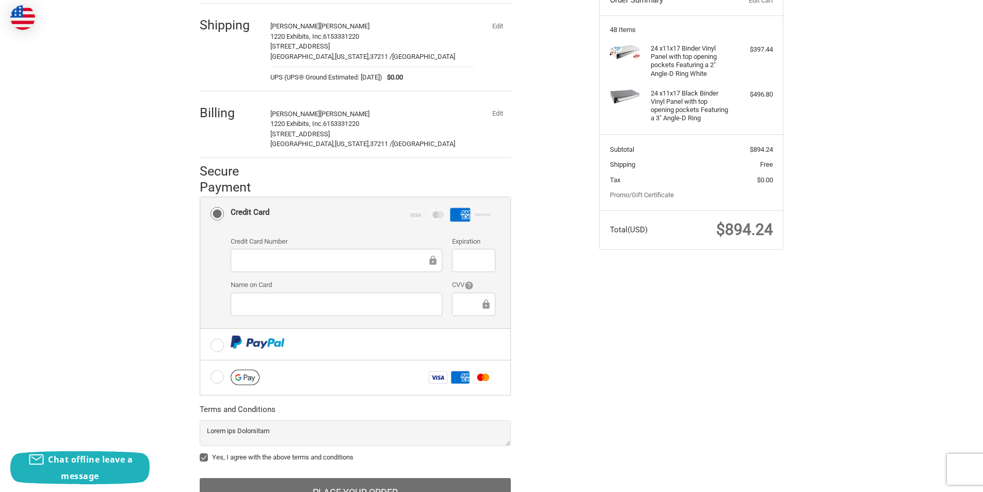
scroll to position [175, 0]
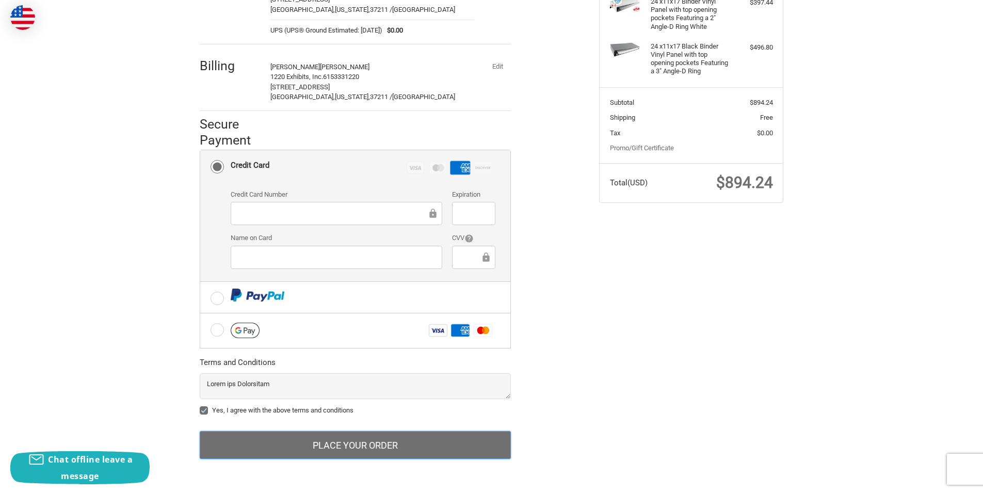
click at [324, 438] on button "Place Your Order" at bounding box center [355, 445] width 311 height 28
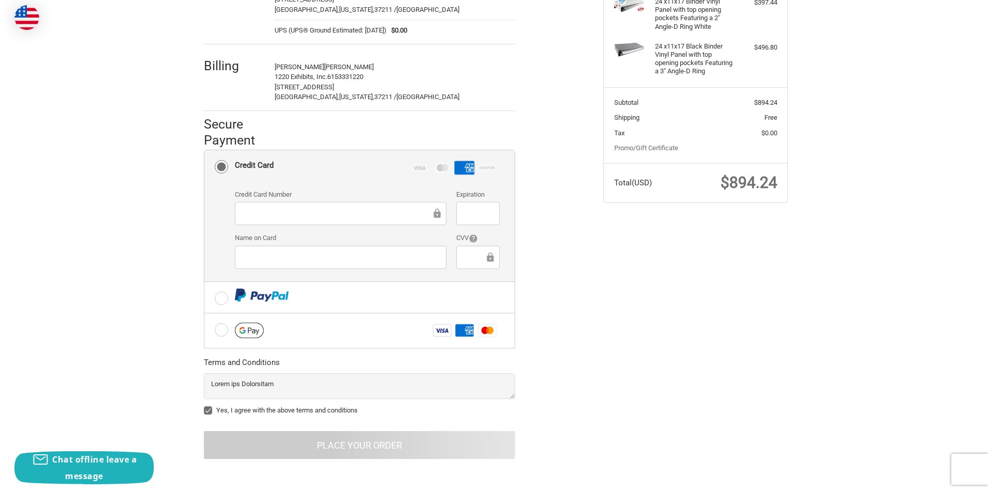
scroll to position [0, 0]
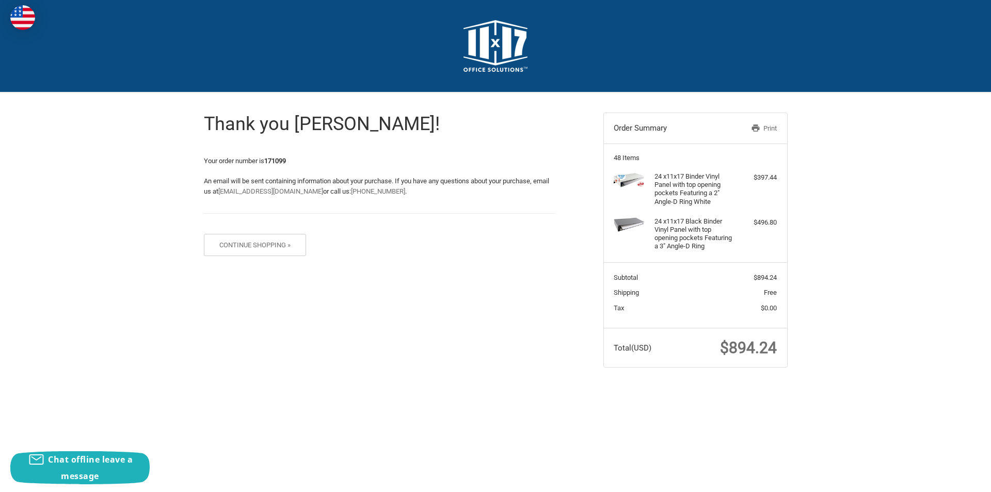
click at [771, 127] on link "Print" at bounding box center [750, 128] width 53 height 10
